Goal: Task Accomplishment & Management: Manage account settings

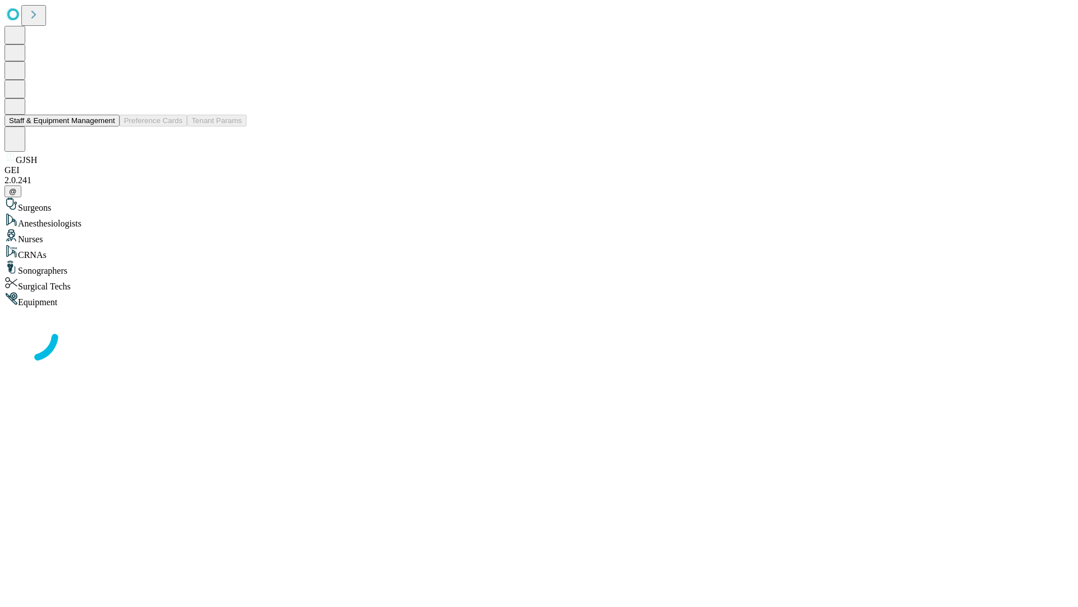
click at [107, 126] on button "Staff & Equipment Management" at bounding box center [61, 121] width 115 height 12
